Goal: Information Seeking & Learning: Learn about a topic

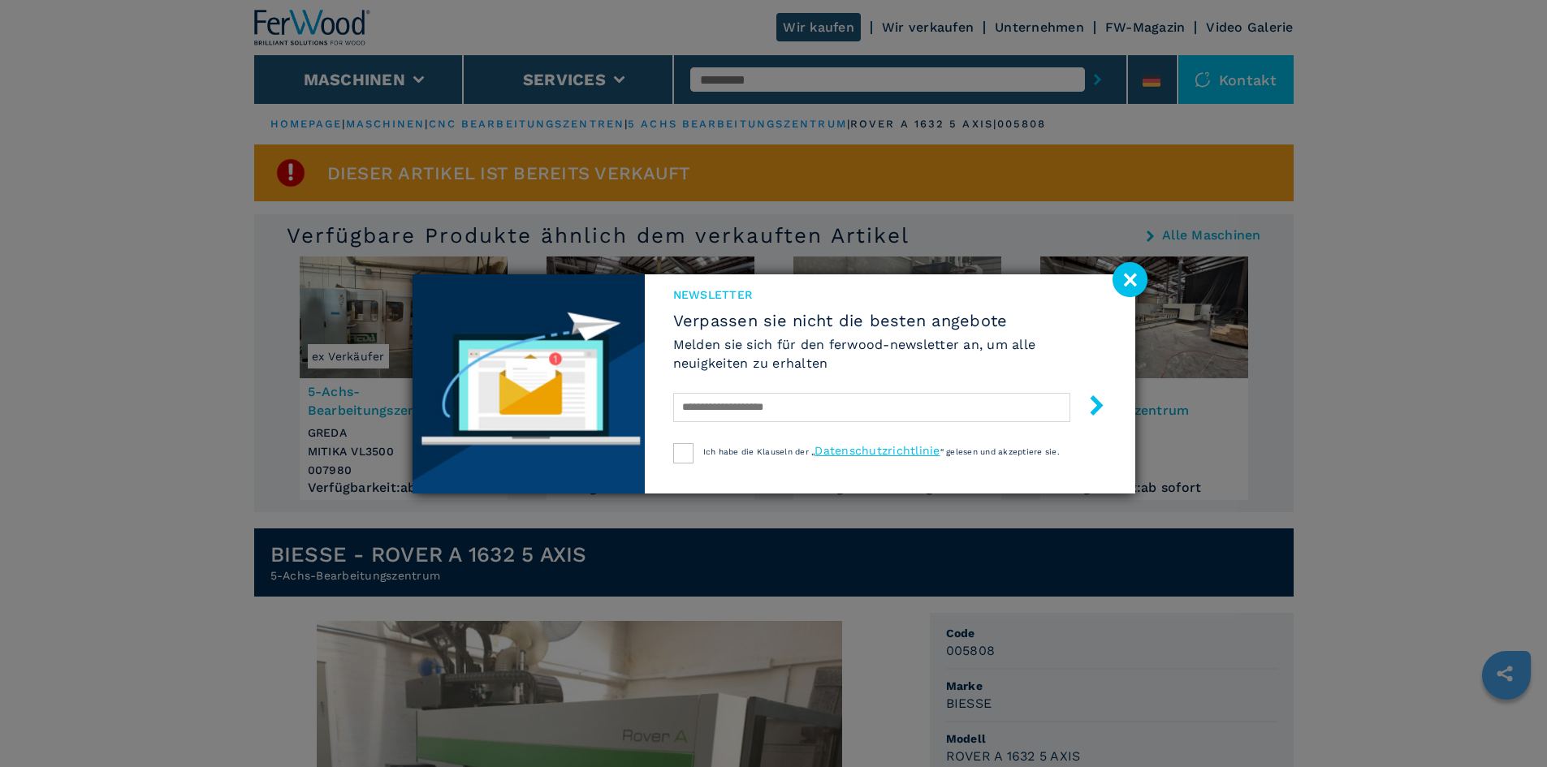
click at [1136, 279] on image at bounding box center [1130, 279] width 35 height 35
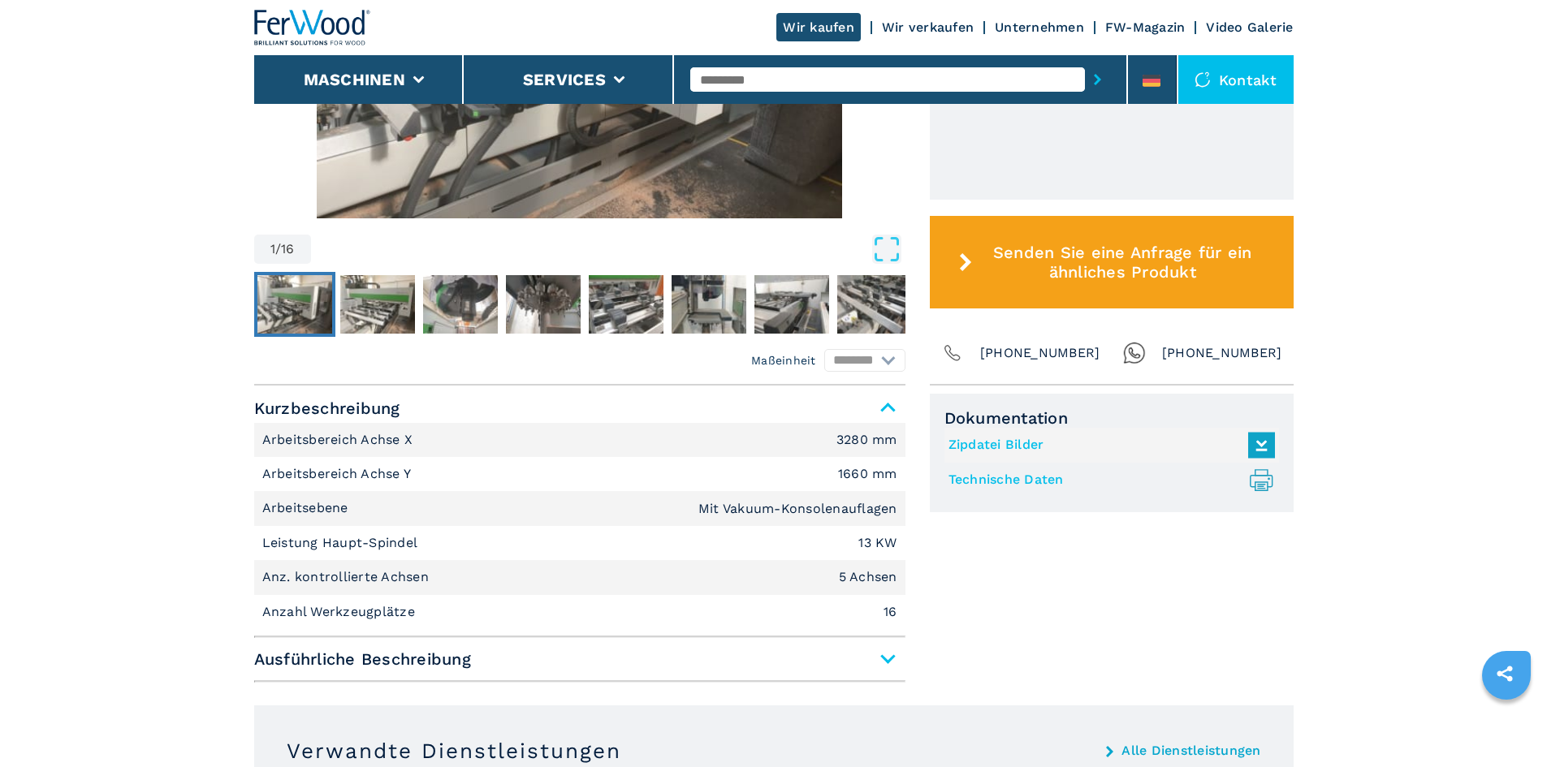
scroll to position [812, 0]
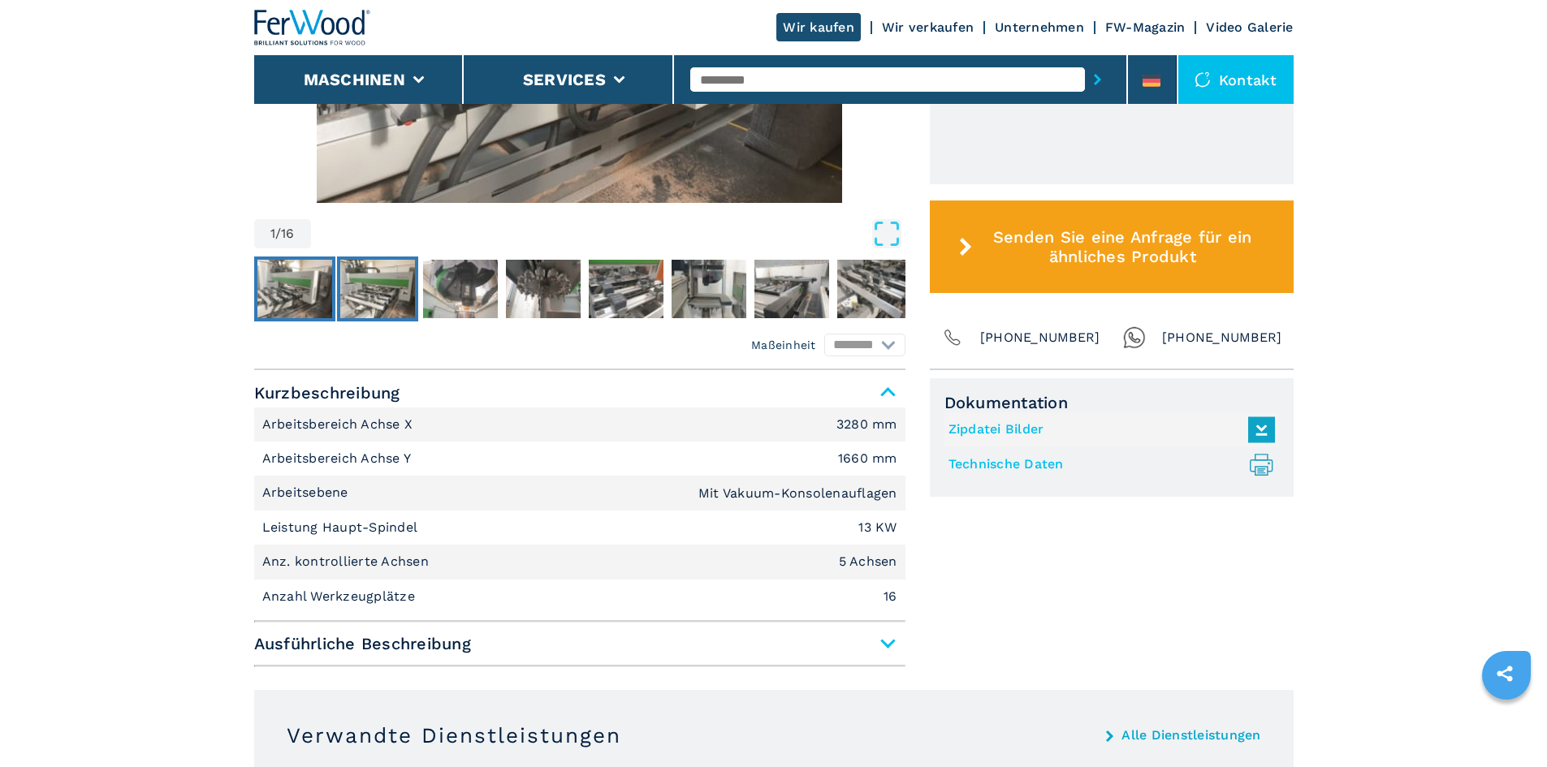
click at [377, 294] on img "Go to Slide 2" at bounding box center [377, 289] width 75 height 58
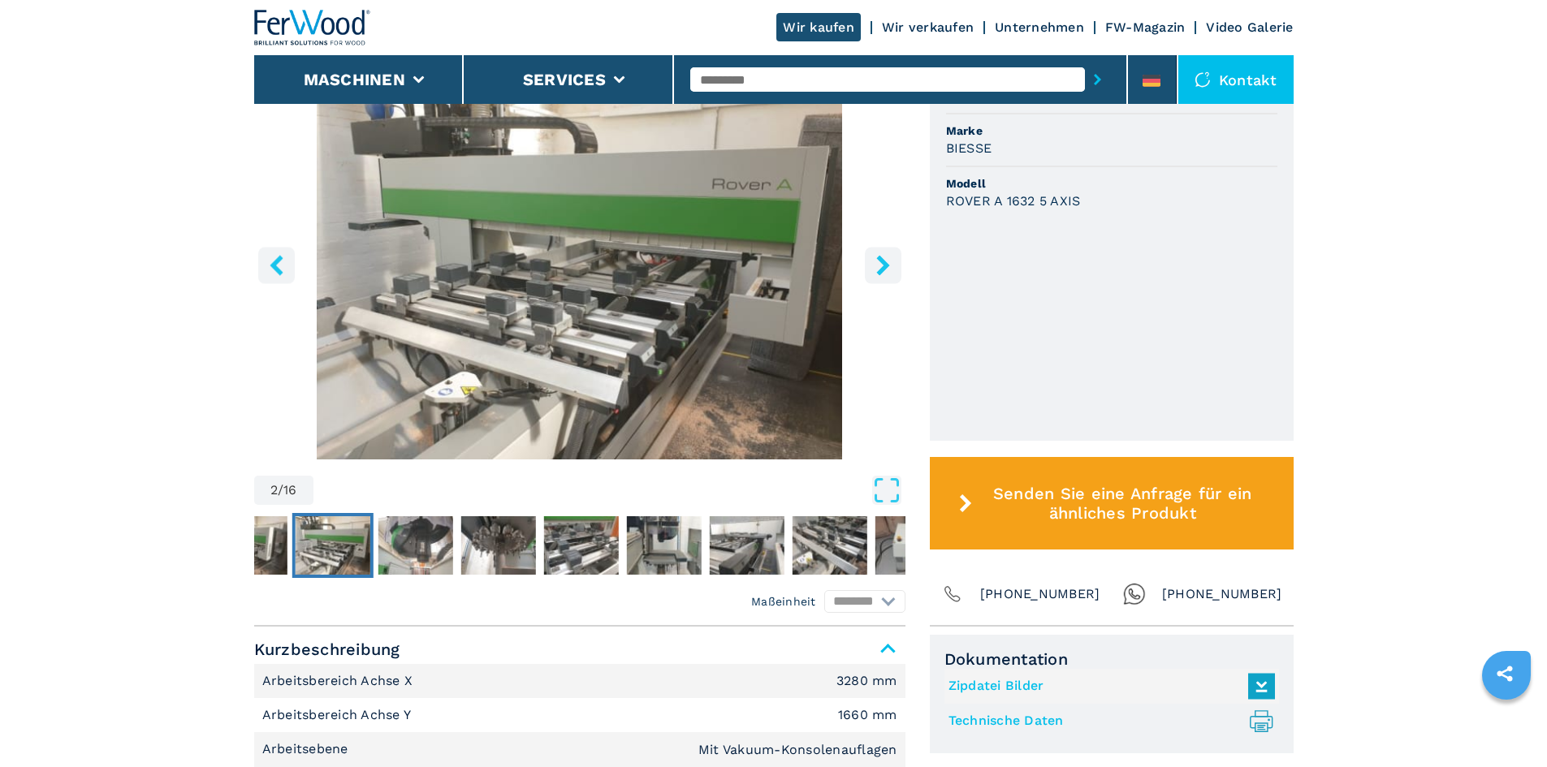
scroll to position [542, 0]
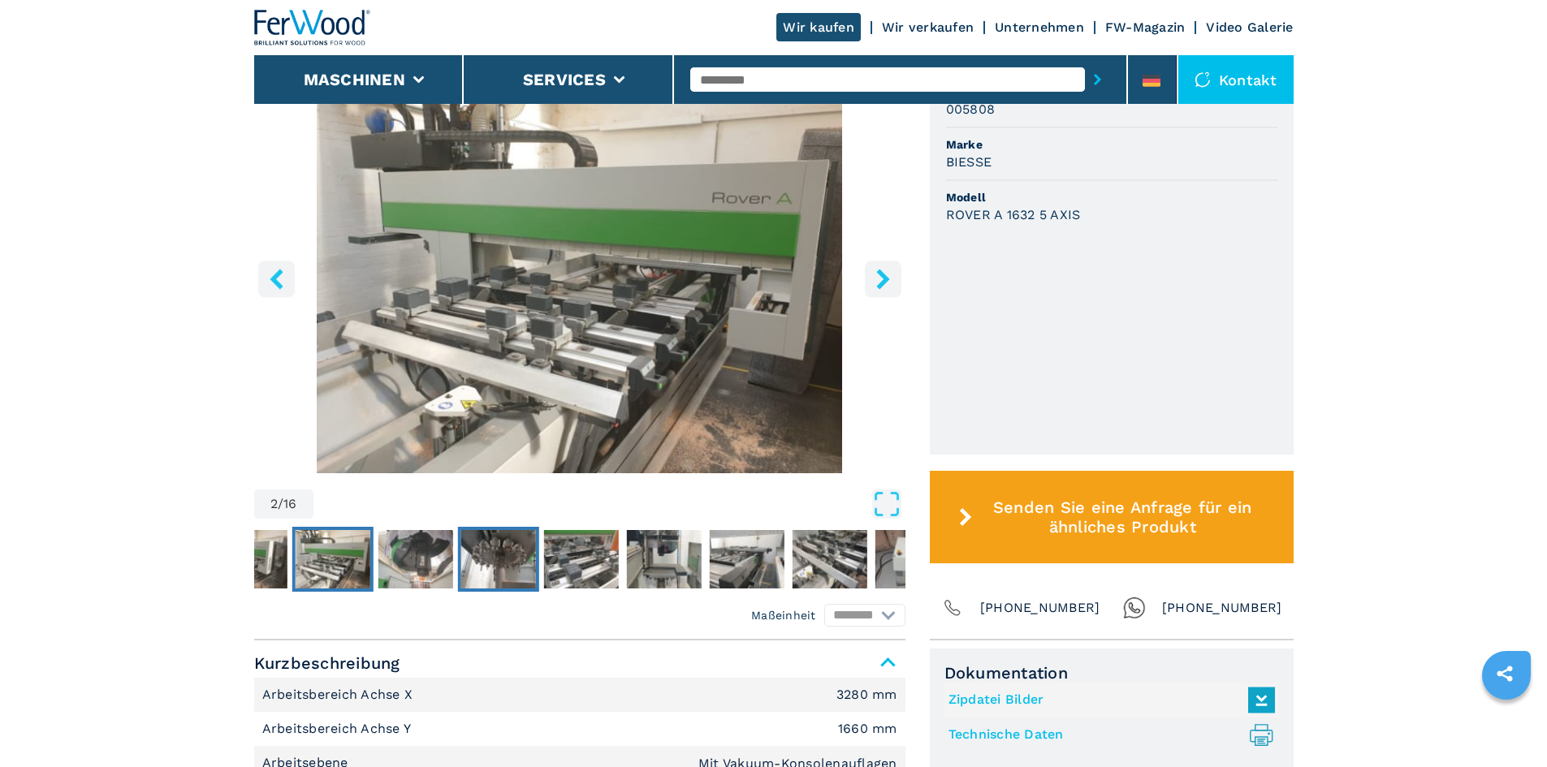
click at [492, 549] on img "Go to Slide 4" at bounding box center [497, 559] width 75 height 58
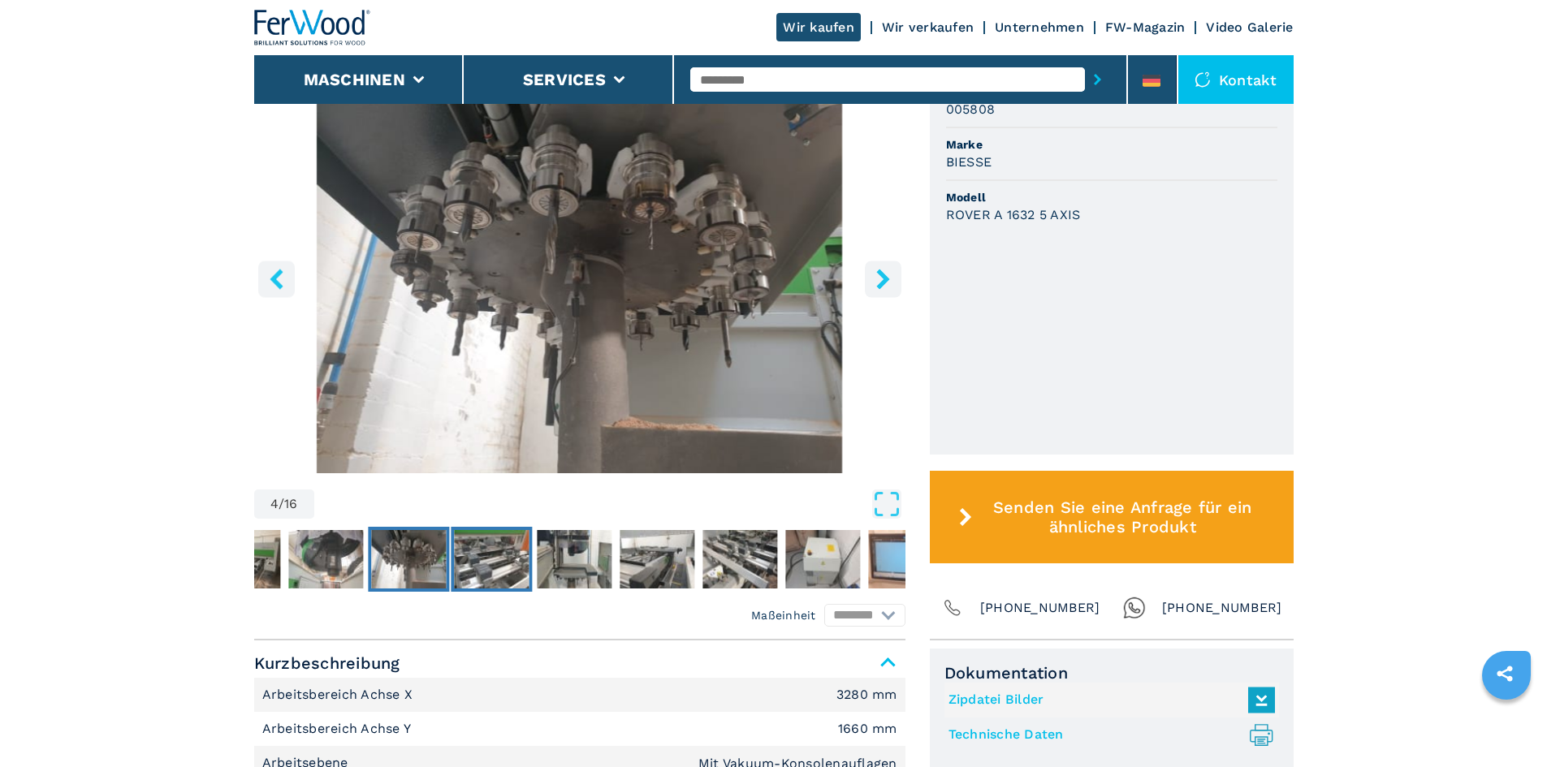
click at [512, 556] on img "Go to Slide 5" at bounding box center [491, 559] width 75 height 58
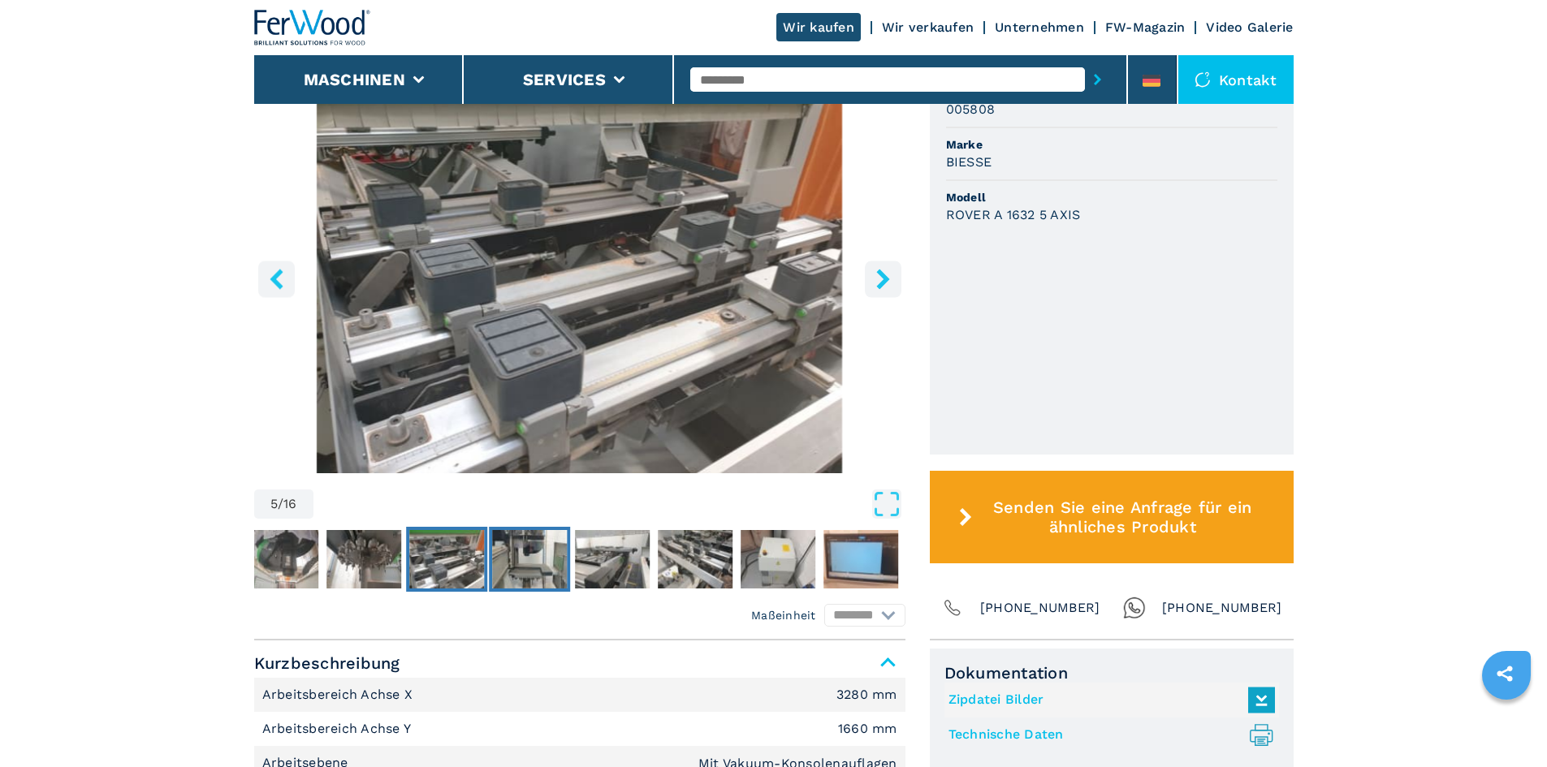
click at [525, 559] on img "Go to Slide 6" at bounding box center [529, 559] width 75 height 58
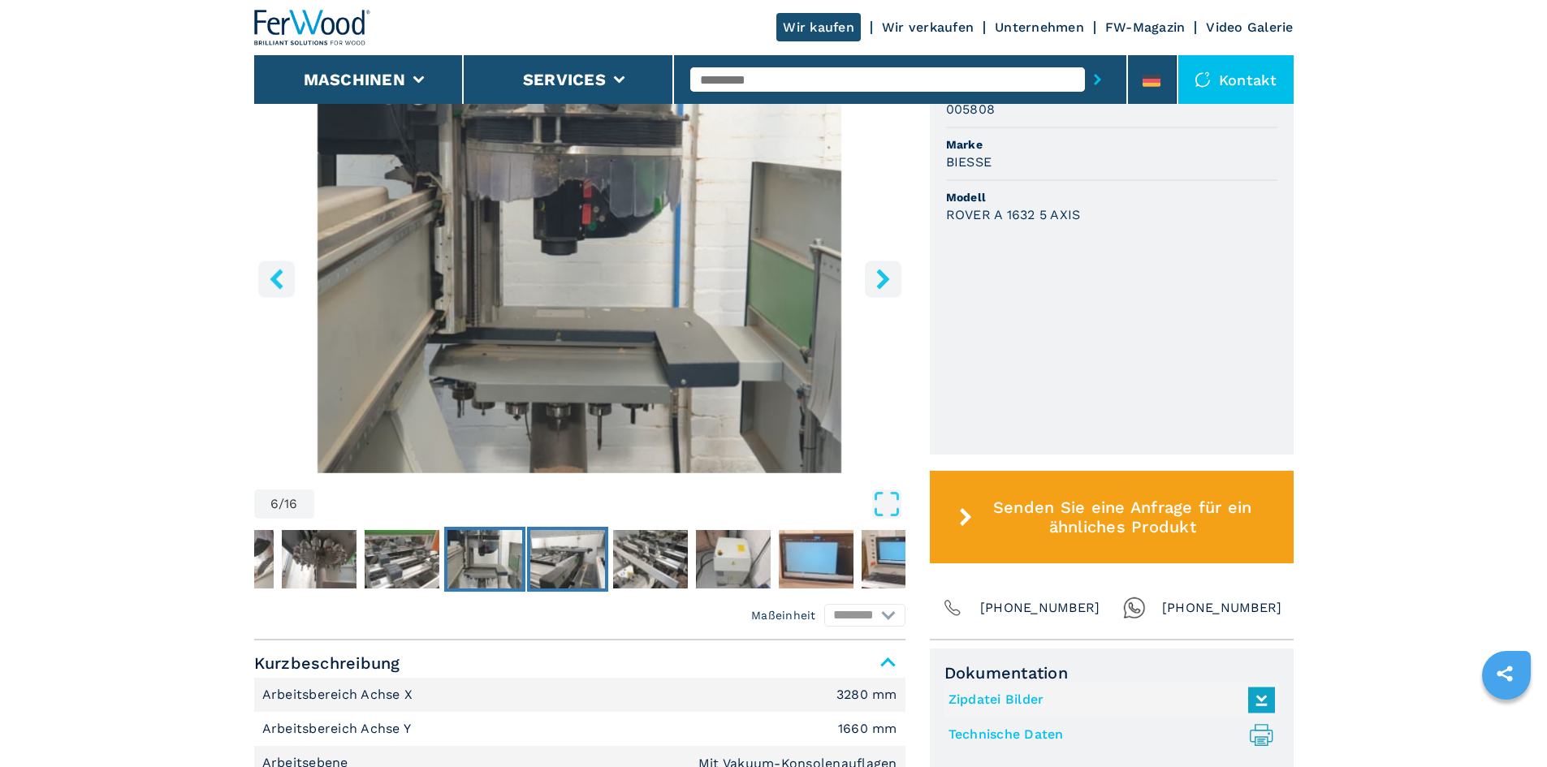
click at [584, 550] on img "Go to Slide 7" at bounding box center [567, 559] width 75 height 58
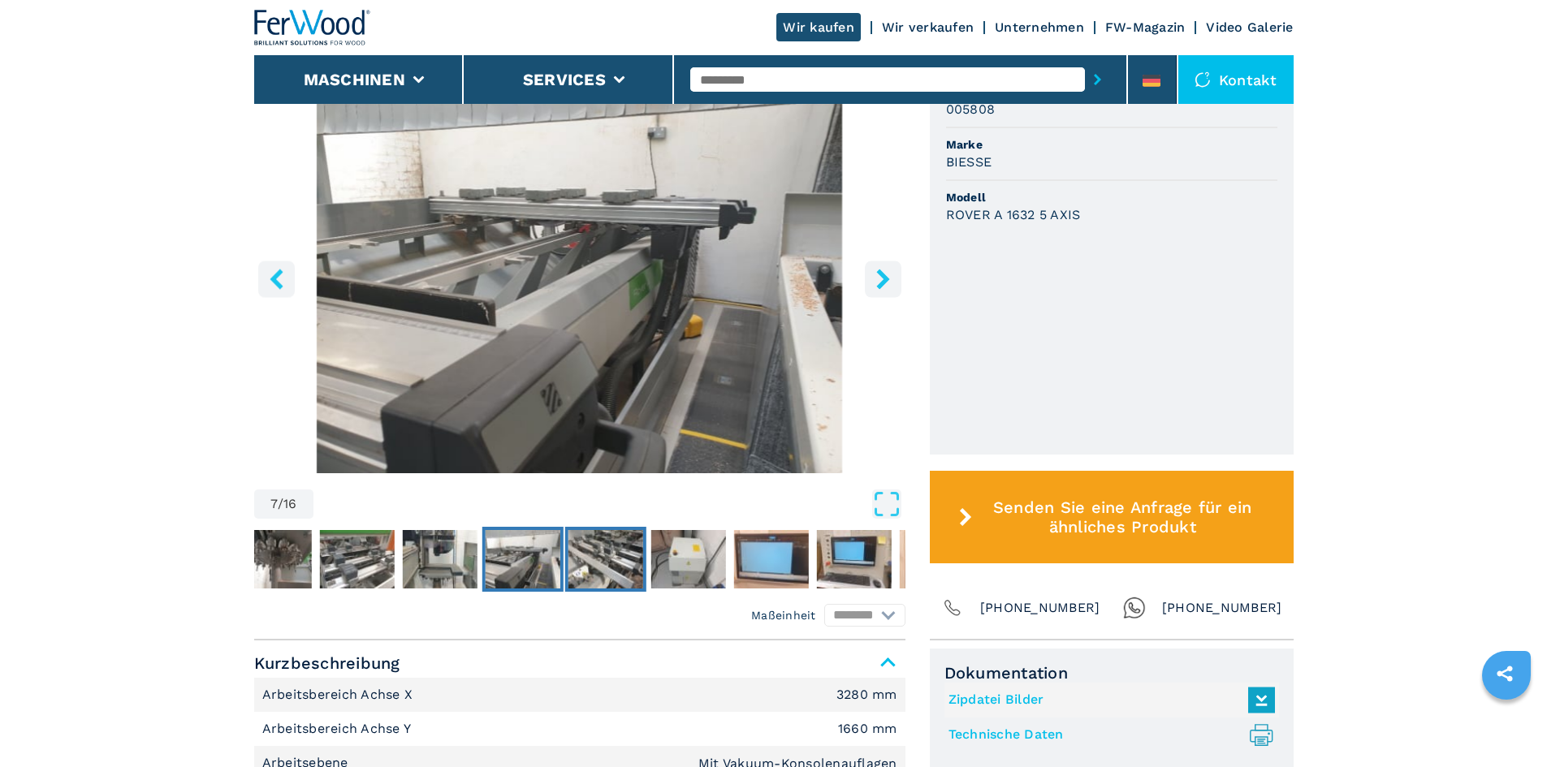
click at [613, 558] on img "Go to Slide 8" at bounding box center [605, 559] width 75 height 58
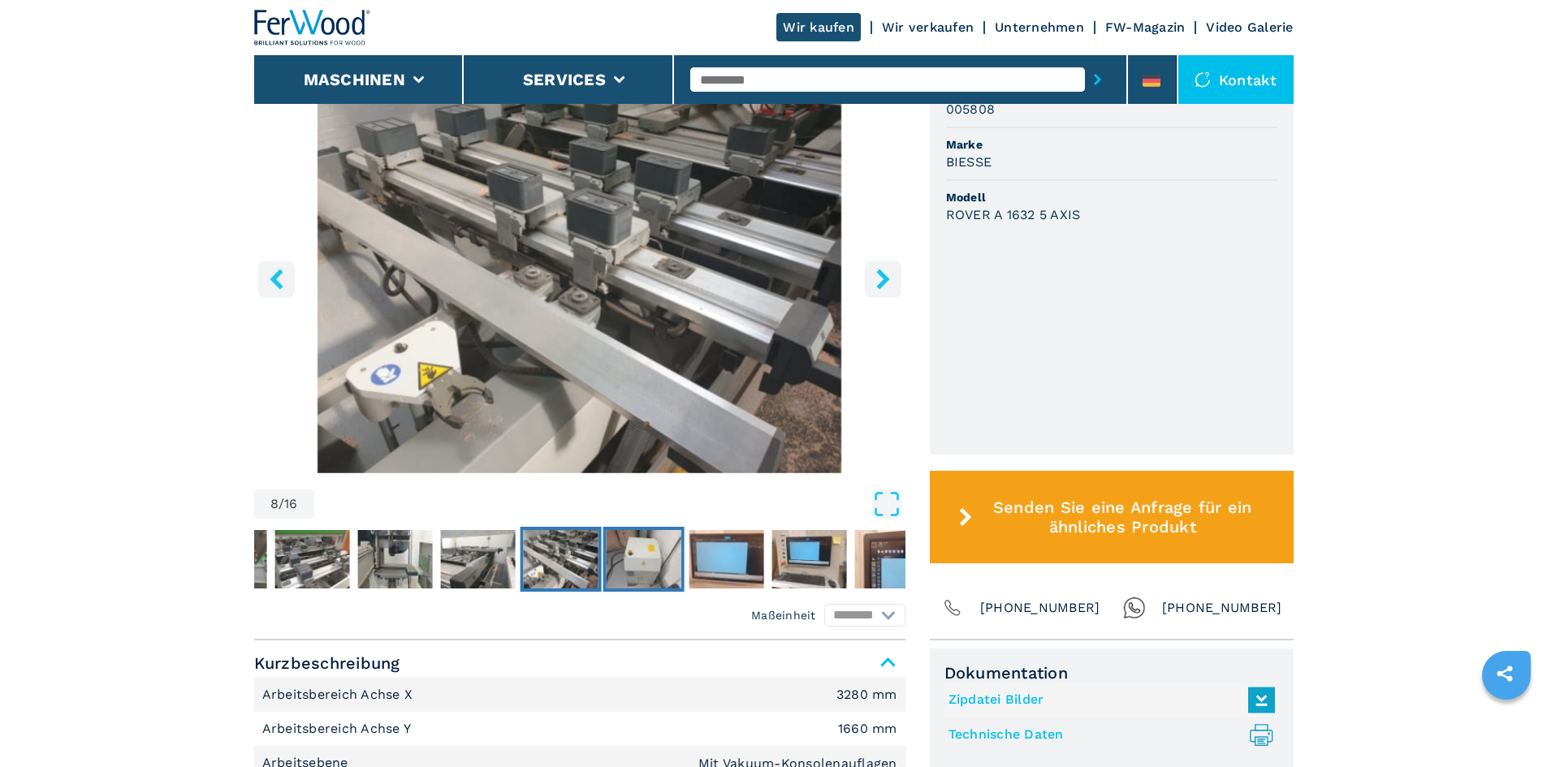
click at [648, 547] on img "Go to Slide 9" at bounding box center [643, 559] width 75 height 58
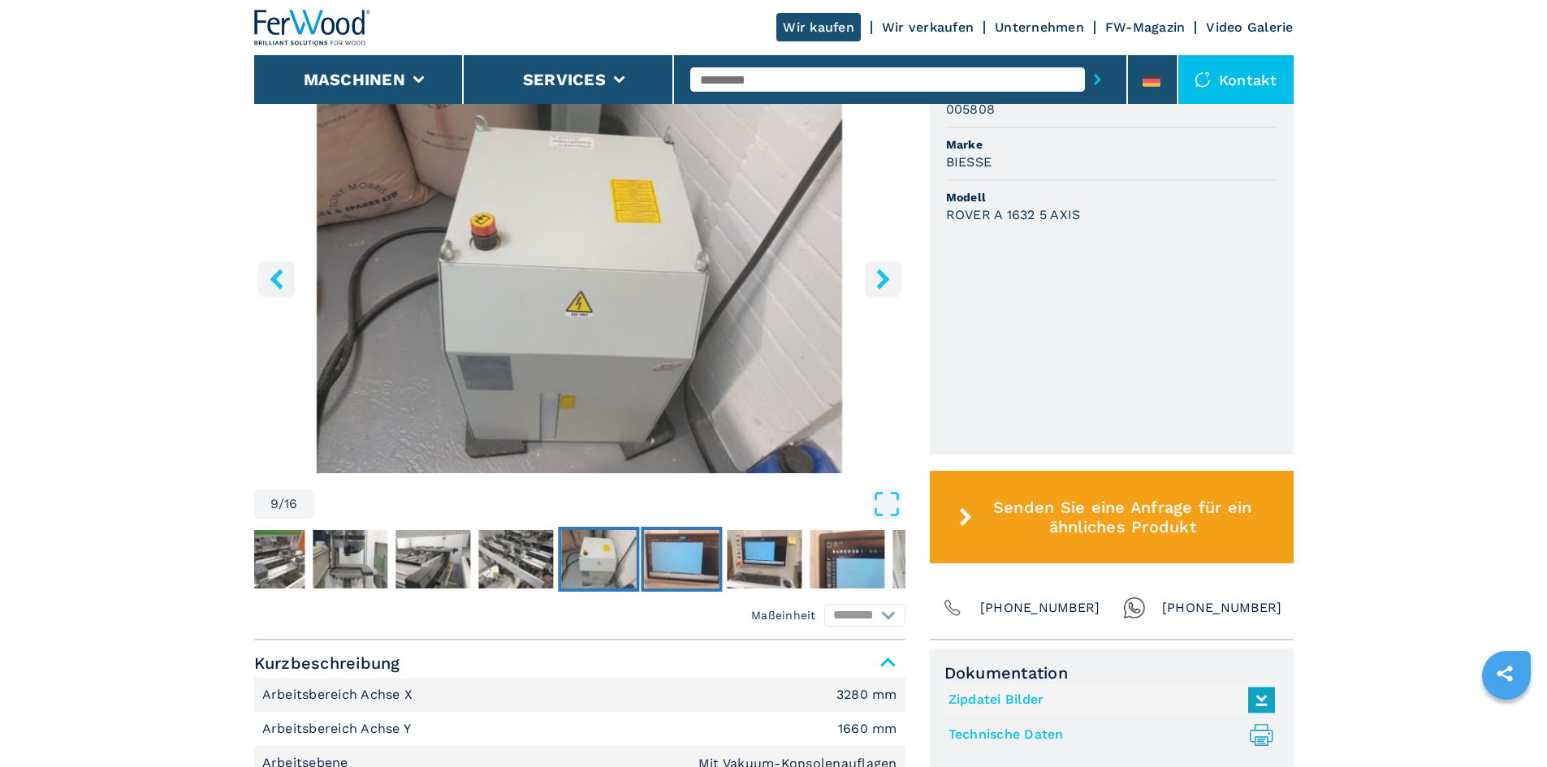
click at [694, 569] on img "Go to Slide 10" at bounding box center [681, 559] width 75 height 58
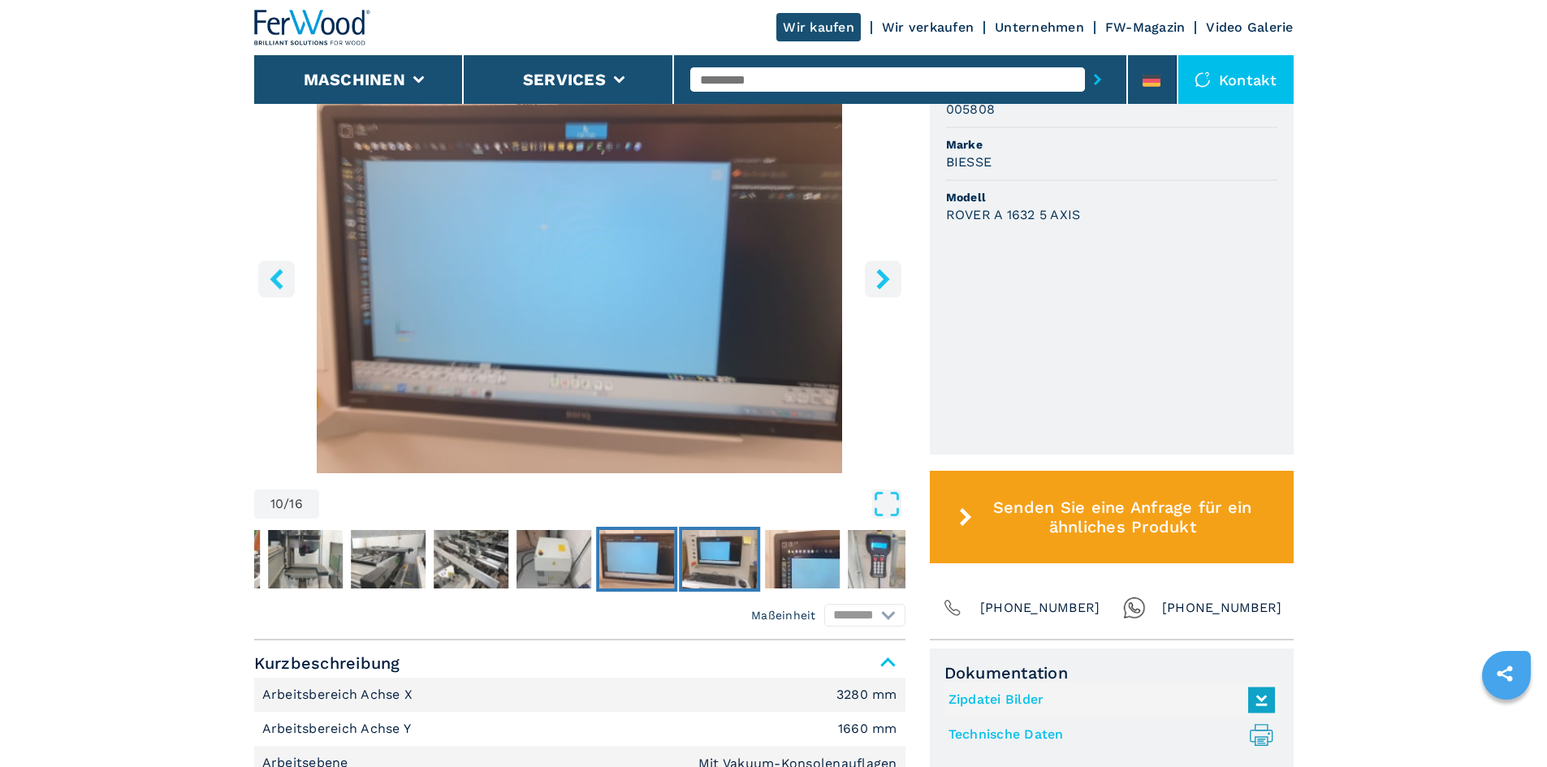
click at [733, 560] on img "Go to Slide 11" at bounding box center [719, 559] width 75 height 58
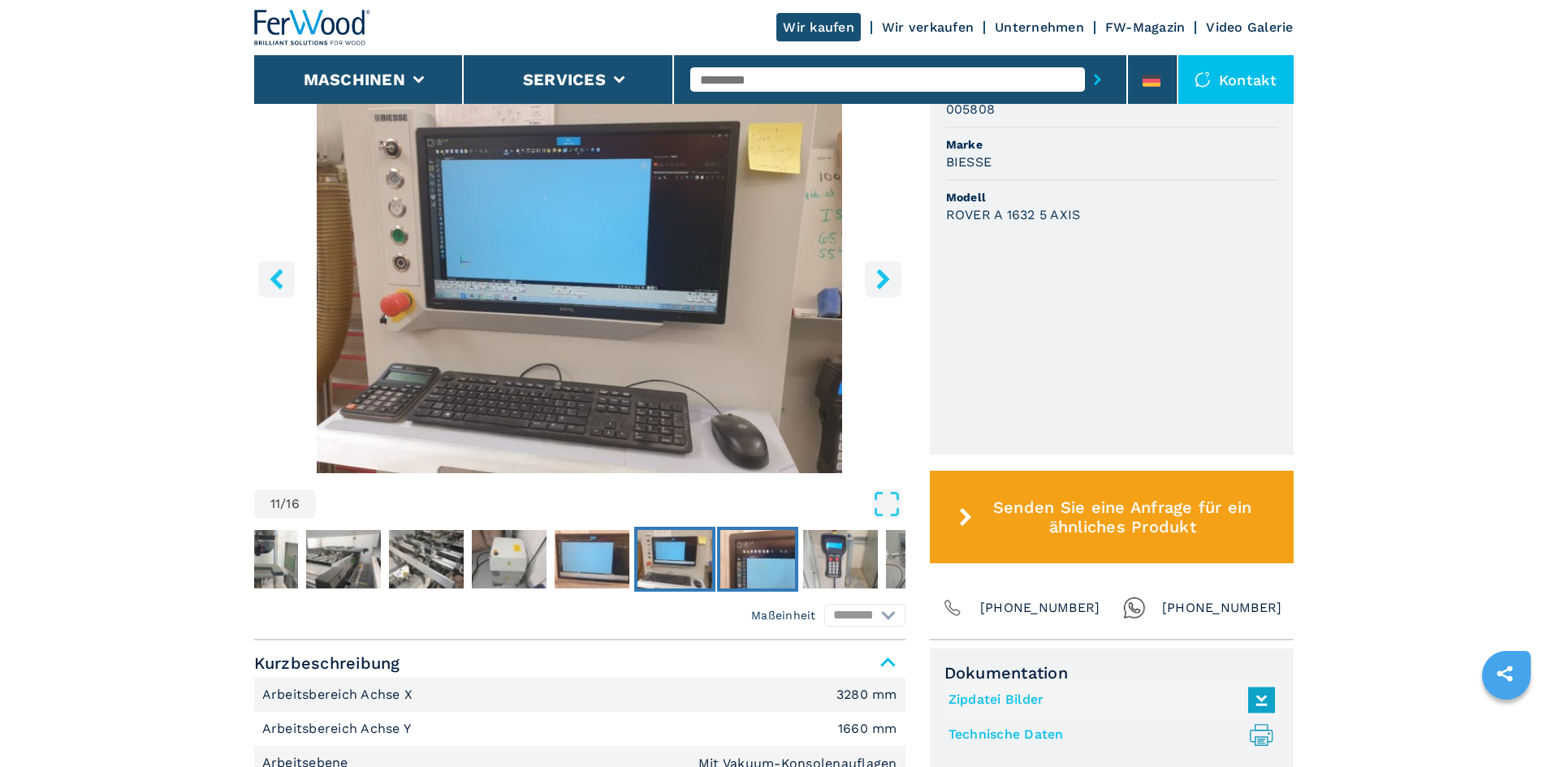
click at [775, 561] on img "Go to Slide 12" at bounding box center [757, 559] width 75 height 58
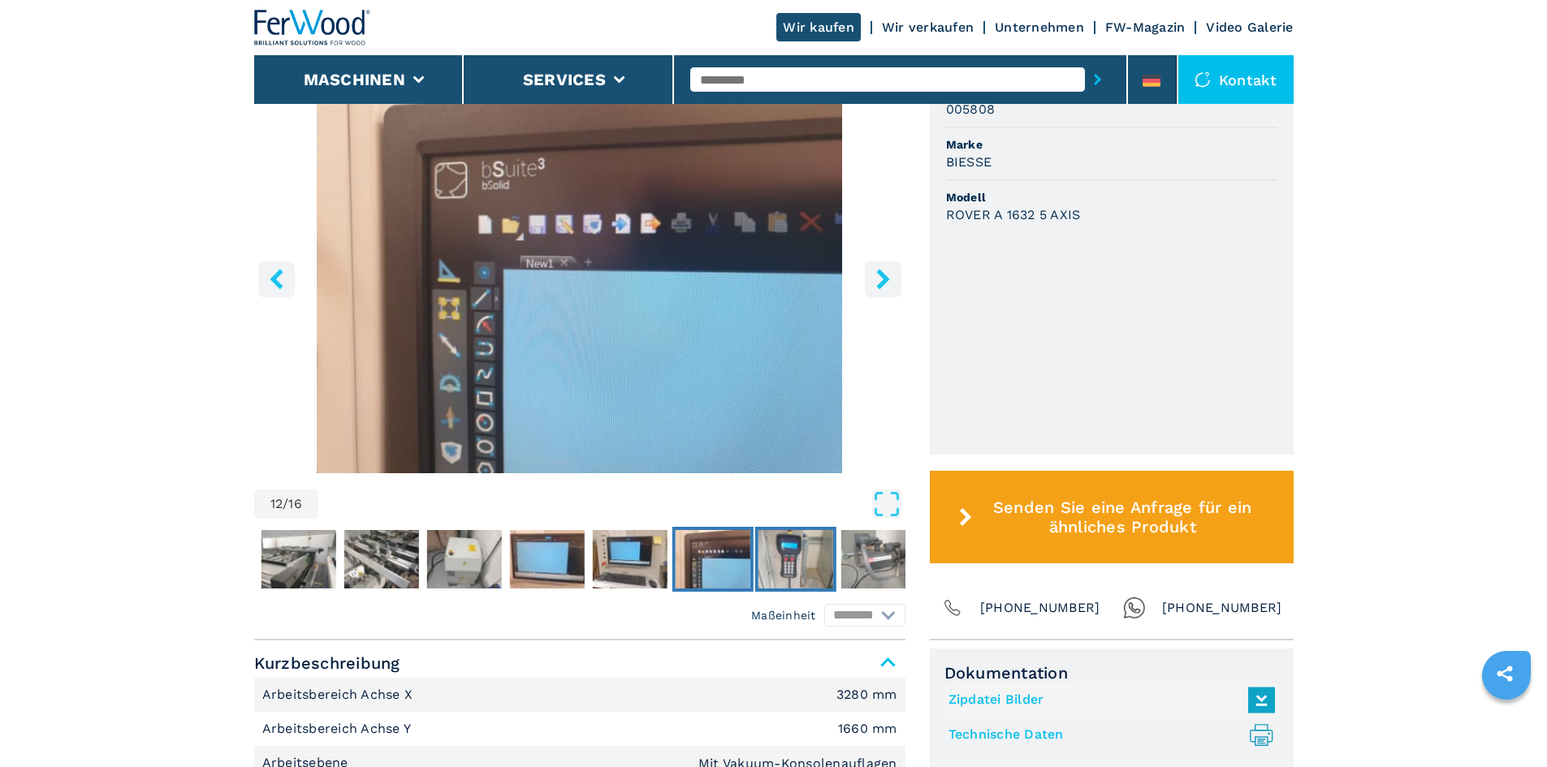
click at [802, 559] on img "Go to Slide 13" at bounding box center [795, 559] width 75 height 58
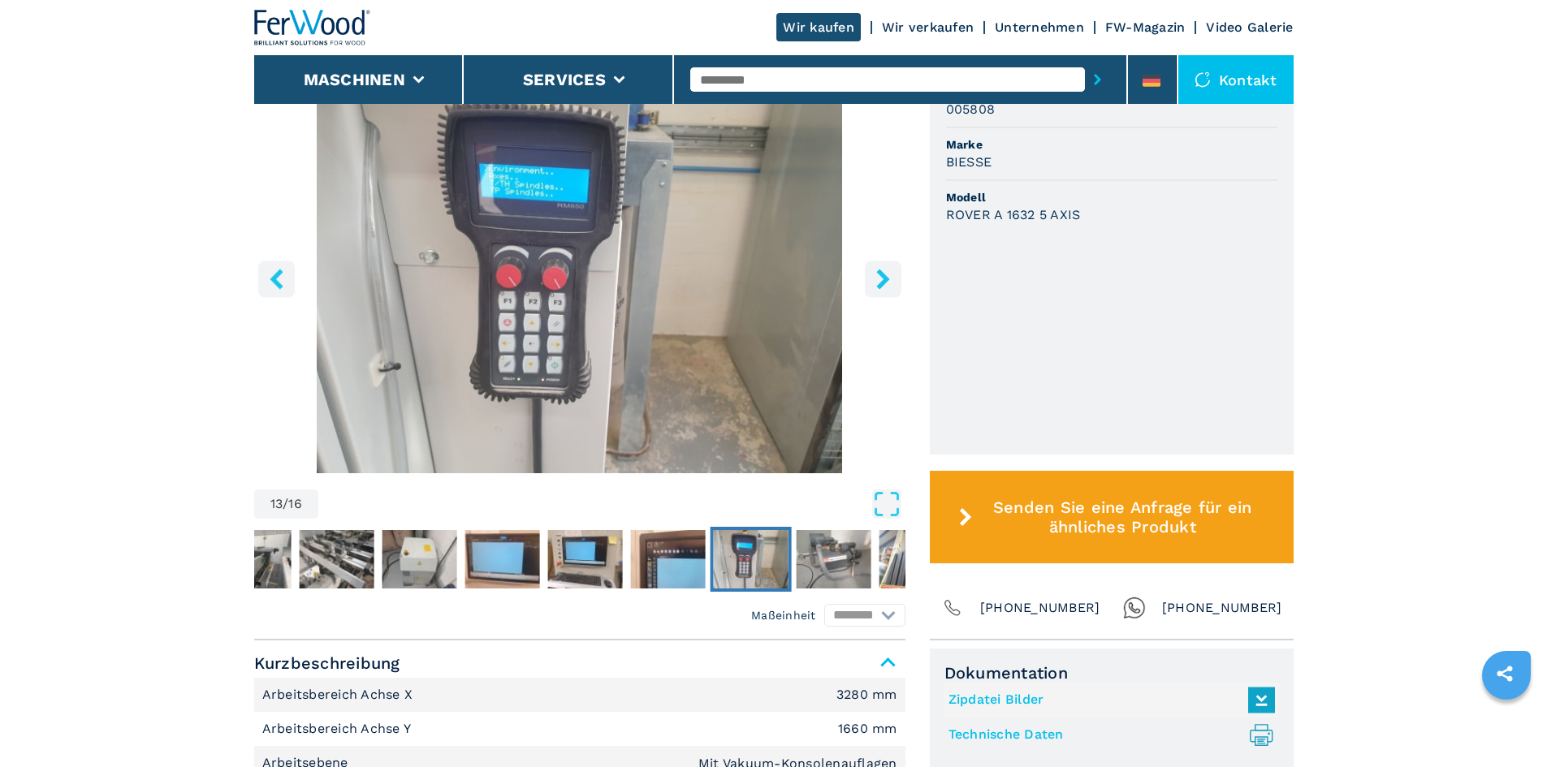
click at [260, 421] on img "Go to Slide 13" at bounding box center [579, 277] width 651 height 394
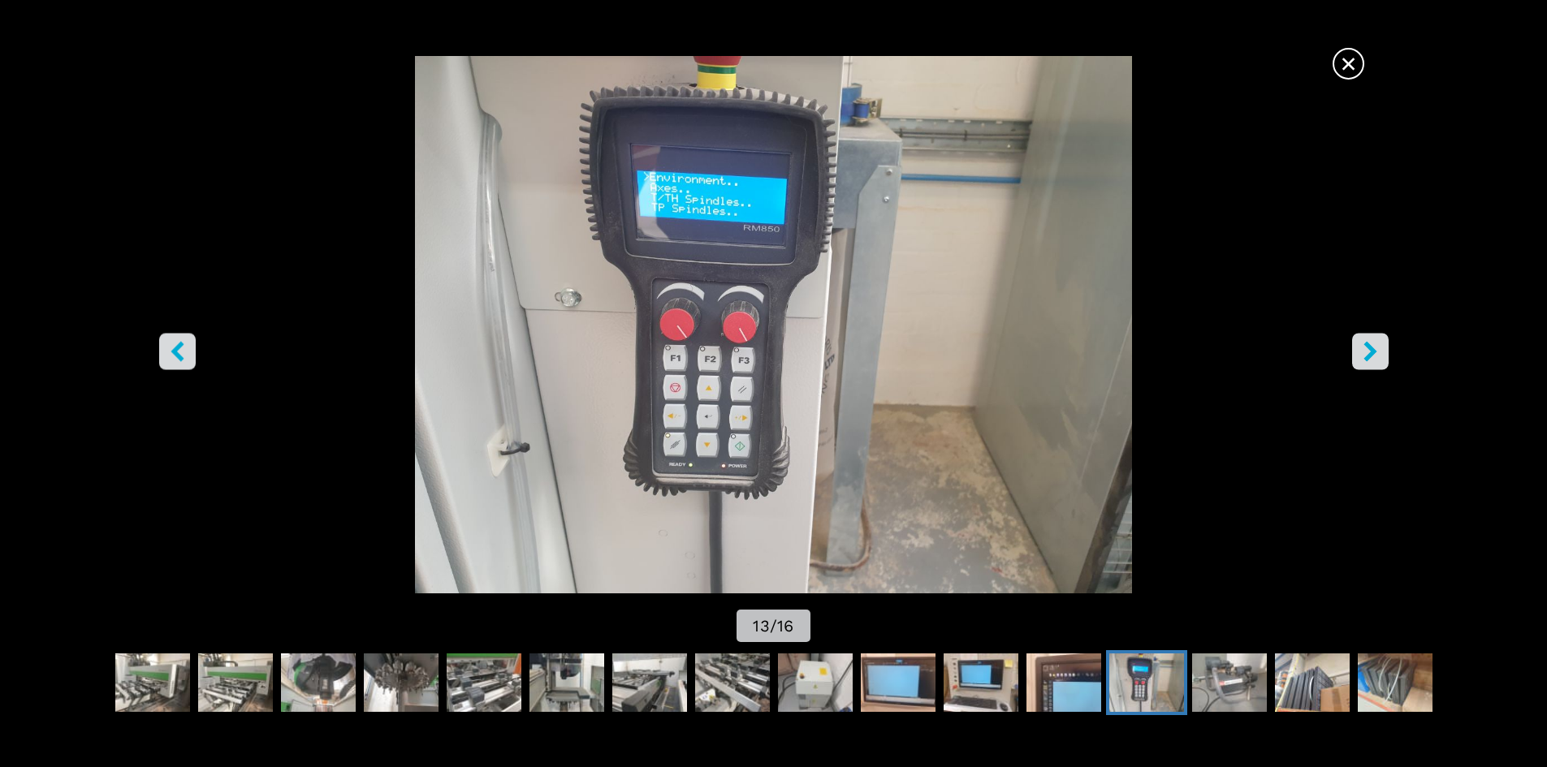
click at [1346, 67] on span "×" at bounding box center [1348, 60] width 28 height 28
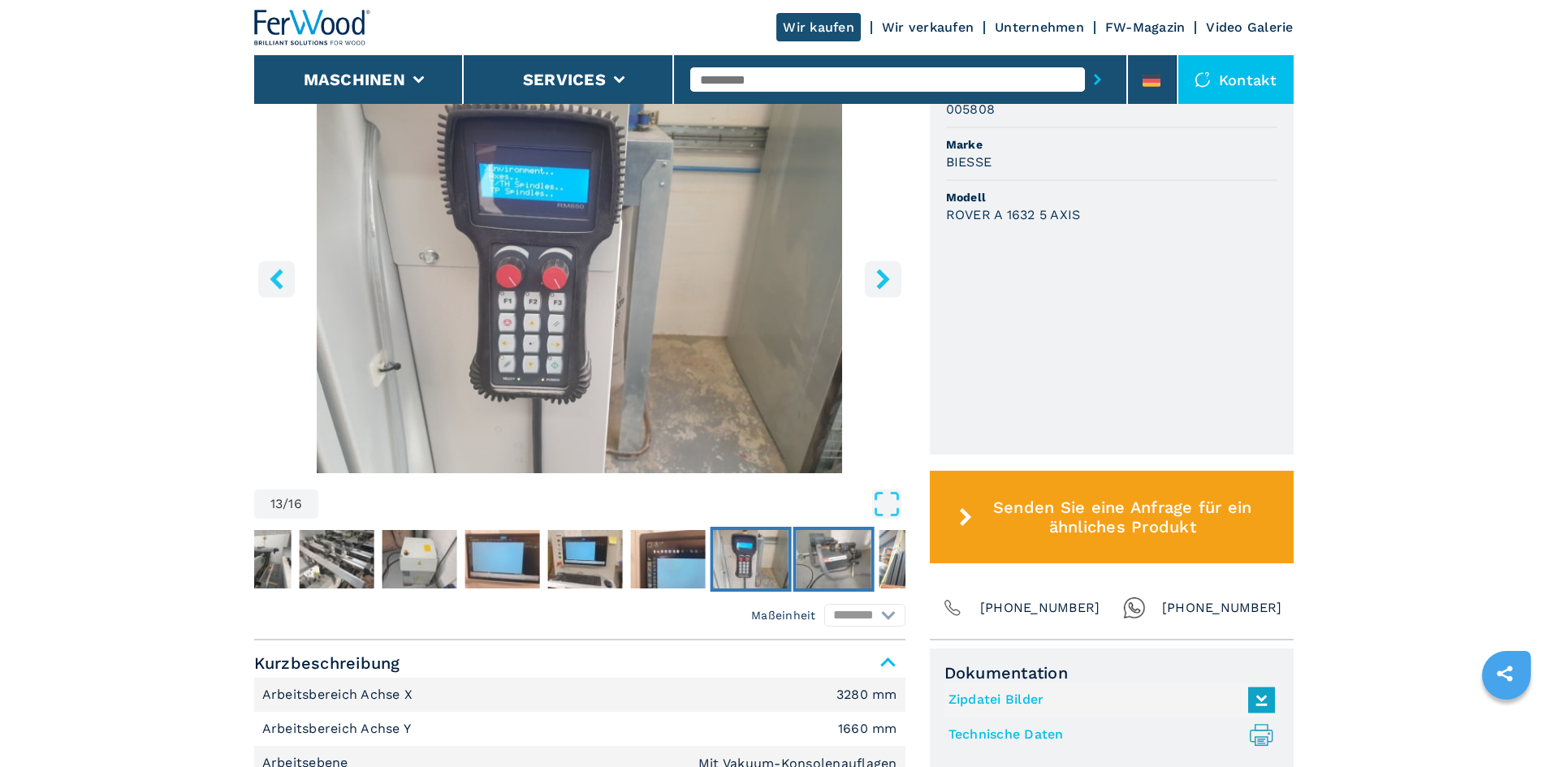
click at [818, 545] on img "Go to Slide 14" at bounding box center [833, 559] width 75 height 58
